Goal: Task Accomplishment & Management: Use online tool/utility

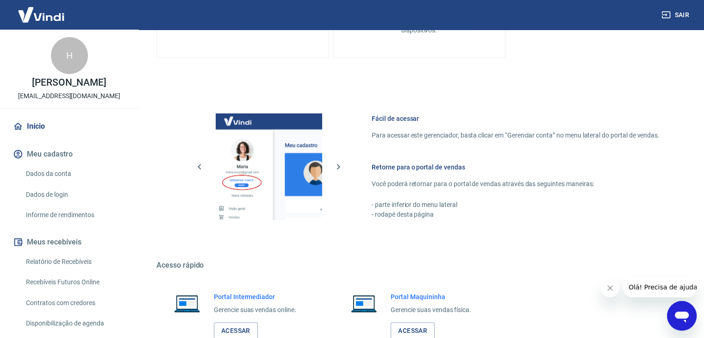
scroll to position [359, 0]
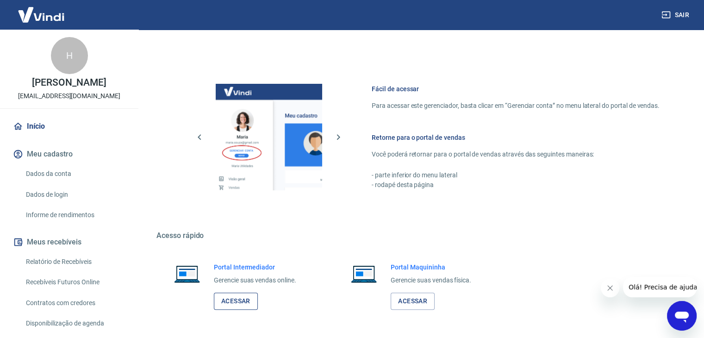
drag, startPoint x: 239, startPoint y: 304, endPoint x: 232, endPoint y: 293, distance: 12.7
click at [238, 303] on link "Acessar" at bounding box center [236, 300] width 44 height 17
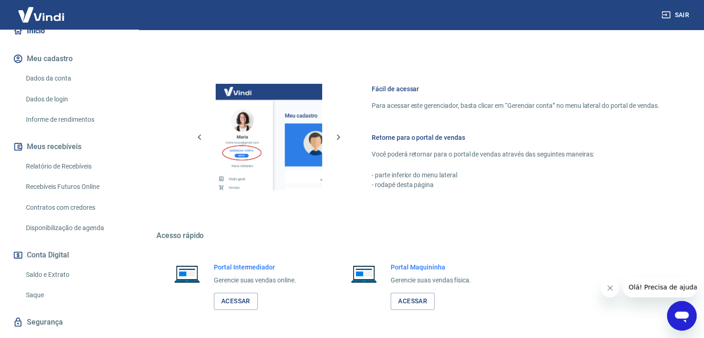
scroll to position [117, 0]
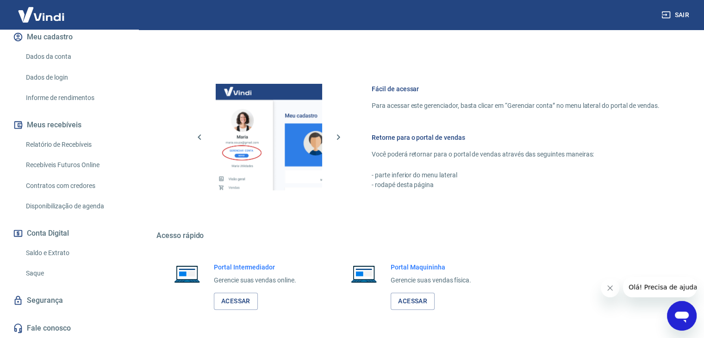
click at [43, 278] on link "Saque" at bounding box center [74, 273] width 105 height 19
